Goal: Find contact information: Find contact information

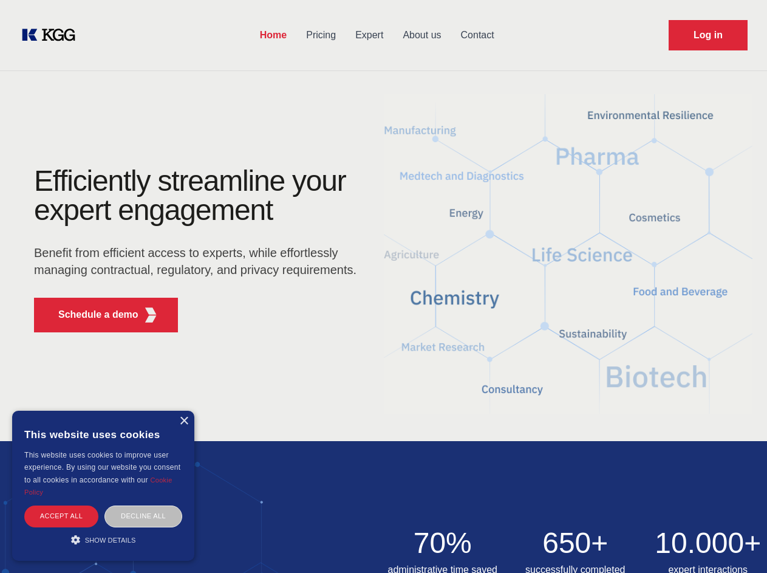
click at [383, 286] on div "Efficiently streamline your expert engagement Benefit from efficient access to …" at bounding box center [199, 254] width 369 height 176
click at [91, 315] on p "Schedule a demo" at bounding box center [98, 314] width 80 height 15
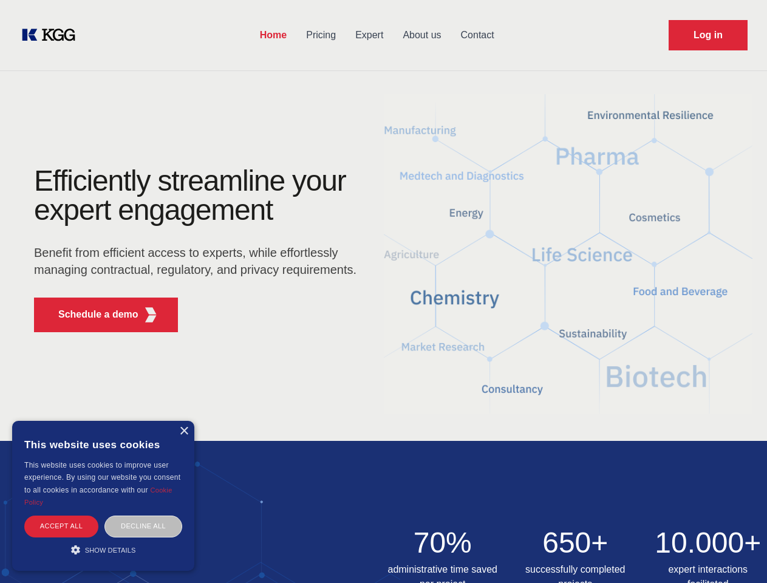
click at [183, 421] on div "× This website uses cookies This website uses cookies to improve user experienc…" at bounding box center [103, 496] width 182 height 150
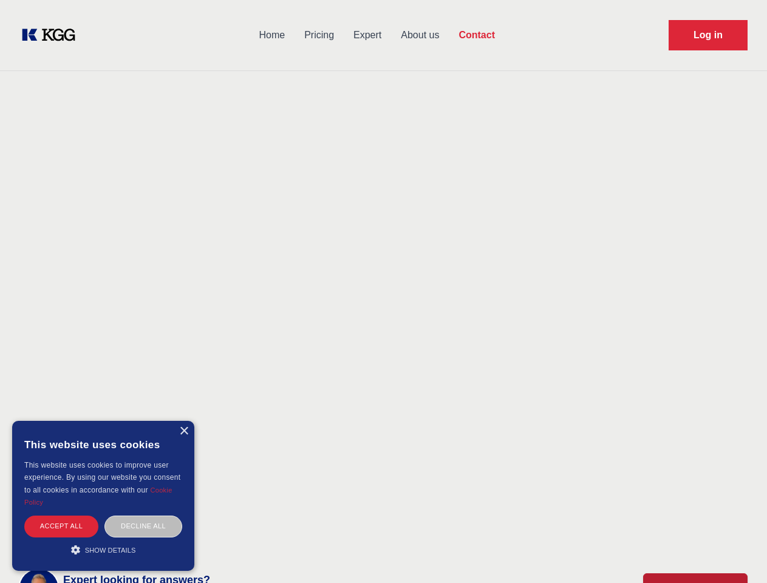
click at [61, 516] on div "Accept all" at bounding box center [61, 526] width 74 height 21
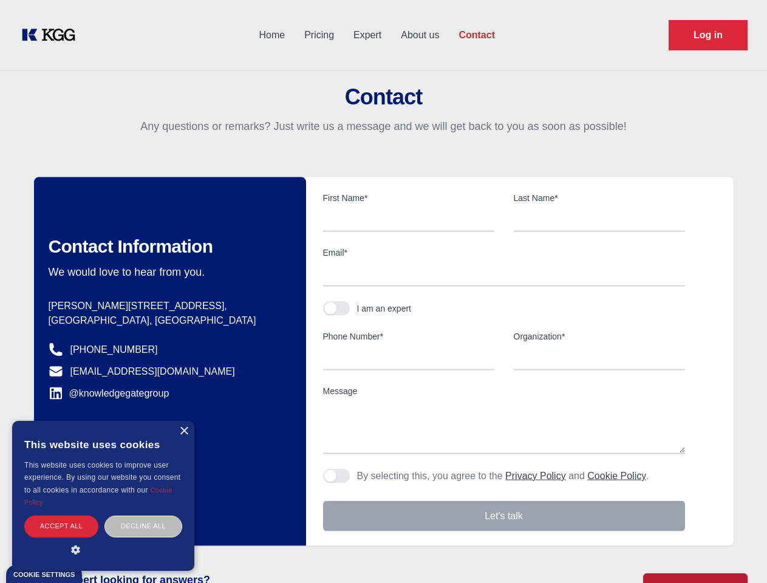
click at [143, 516] on div "Contact Information We would love to hear from you. Postal address [PERSON_NAME…" at bounding box center [170, 361] width 272 height 369
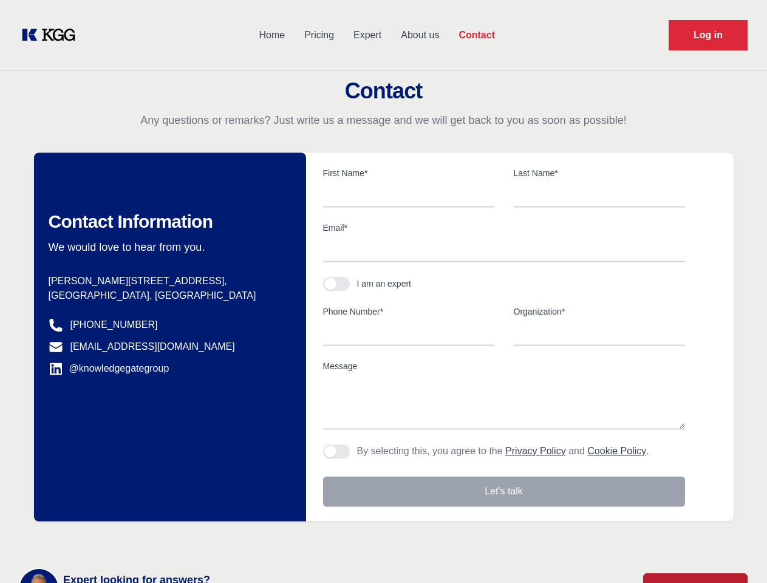
click at [103, 540] on main "Contact Any questions or remarks? Just write us a message and we will get back …" at bounding box center [383, 316] width 767 height 632
